Goal: Task Accomplishment & Management: Manage account settings

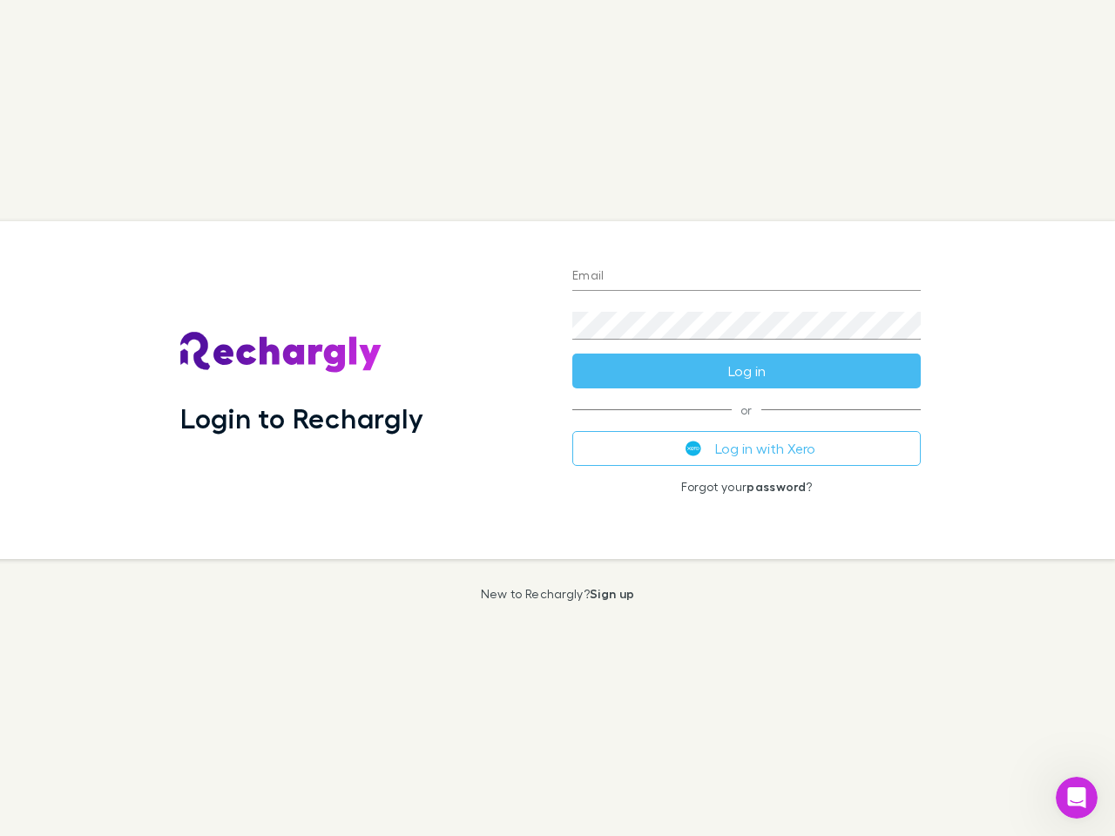
click at [558, 418] on div "Login to Rechargly" at bounding box center [362, 390] width 392 height 338
click at [747, 277] on input "Email" at bounding box center [746, 277] width 348 height 28
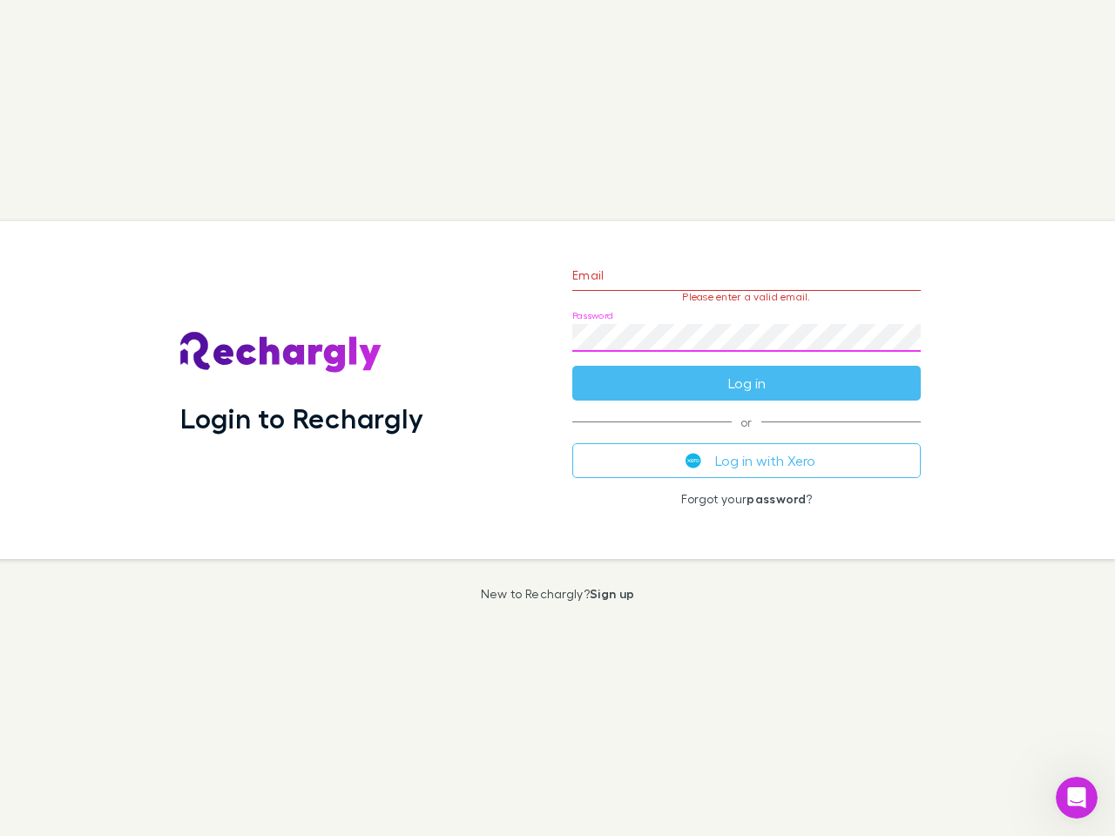
click at [747, 371] on form "Email Please enter a valid email. Password Log in" at bounding box center [746, 325] width 348 height 152
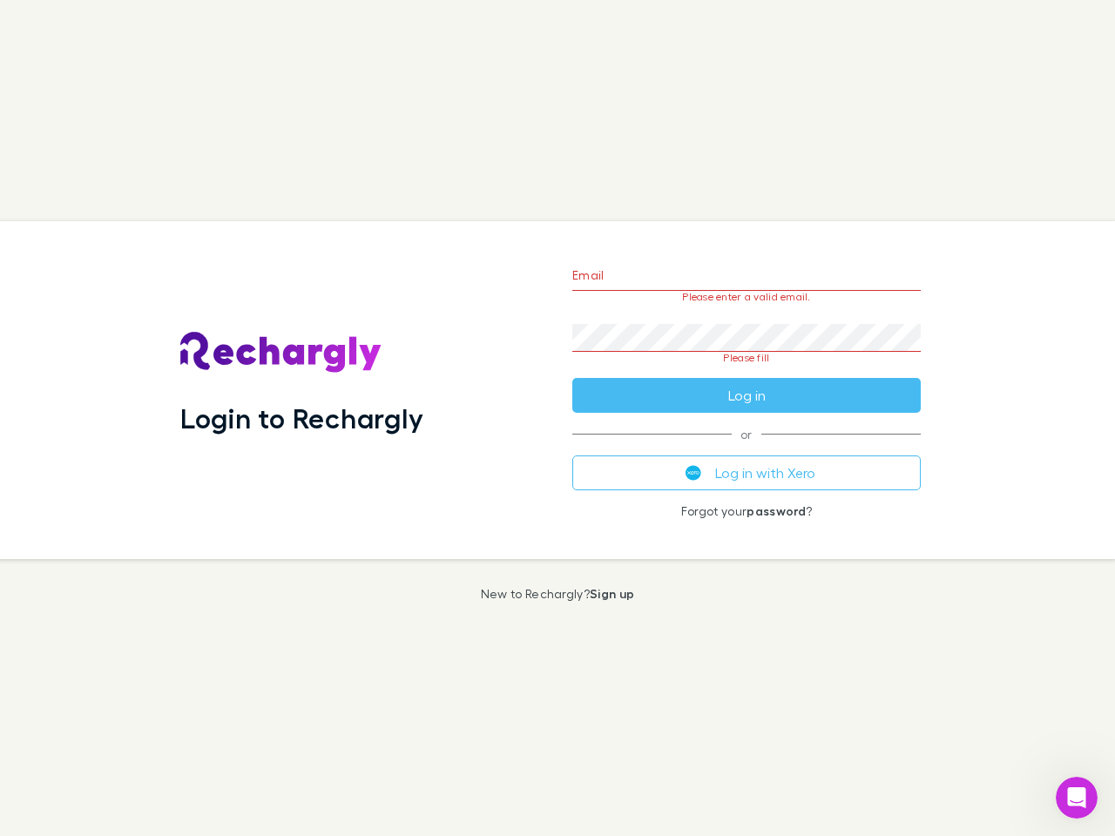
click at [747, 449] on div "Email Please enter a valid email. Password Please fill Log in or Log in with Xe…" at bounding box center [746, 390] width 376 height 338
click at [1077, 798] on icon "Open Intercom Messenger" at bounding box center [1077, 798] width 29 height 29
